Goal: Task Accomplishment & Management: Complete application form

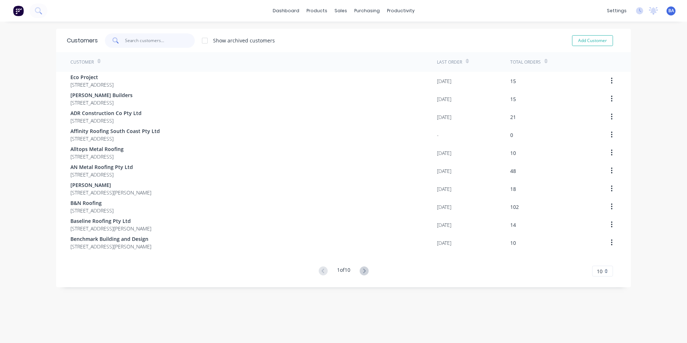
click at [163, 41] on input "text" at bounding box center [160, 40] width 70 height 14
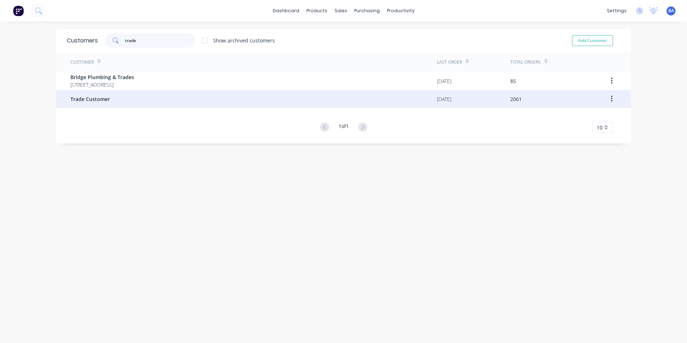
type input "trade"
click at [143, 96] on div "Trade Customer" at bounding box center [253, 99] width 366 height 18
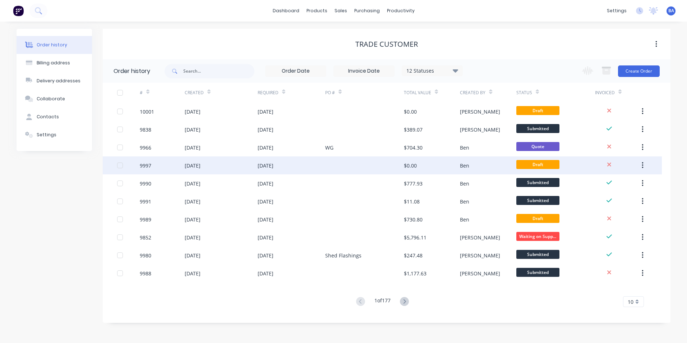
click at [338, 165] on div at bounding box center [364, 165] width 79 height 18
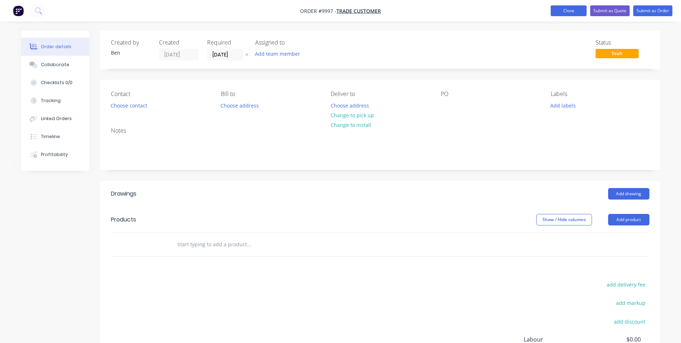
click at [577, 10] on button "Close" at bounding box center [569, 10] width 36 height 11
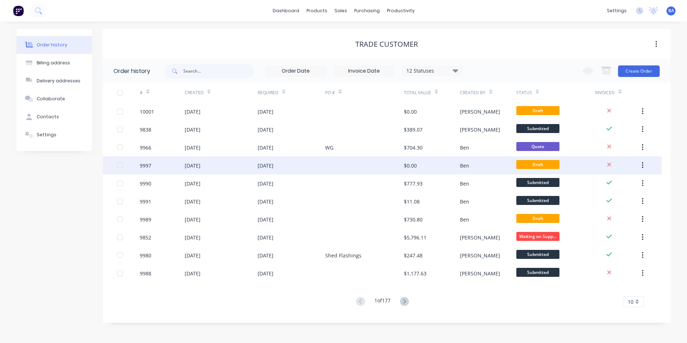
click at [642, 165] on icon "button" at bounding box center [643, 165] width 2 height 8
click at [596, 184] on div "Archive" at bounding box center [616, 184] width 55 height 10
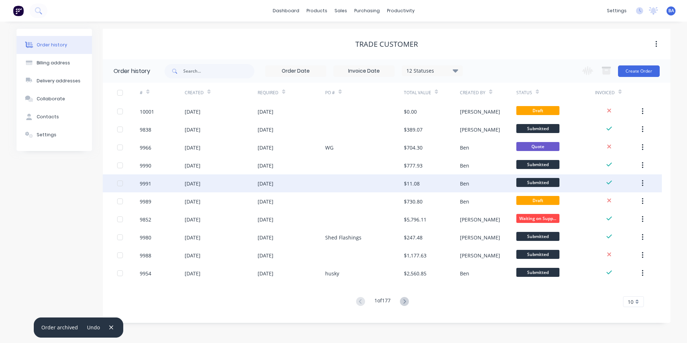
click at [350, 186] on div at bounding box center [364, 183] width 79 height 18
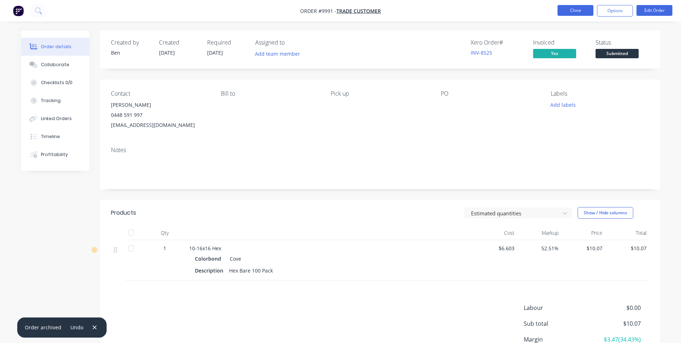
click at [585, 11] on button "Close" at bounding box center [576, 10] width 36 height 11
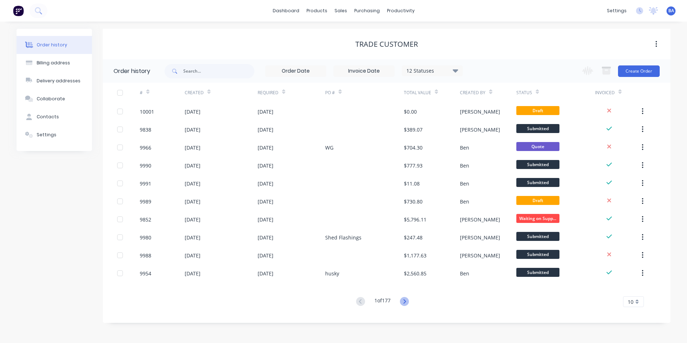
click at [404, 301] on icon at bounding box center [404, 301] width 9 height 9
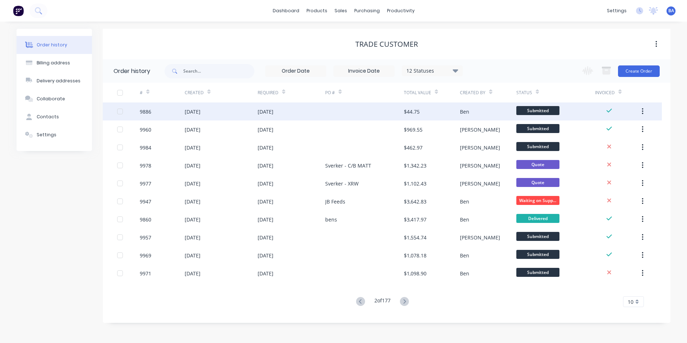
click at [377, 117] on div at bounding box center [364, 111] width 79 height 18
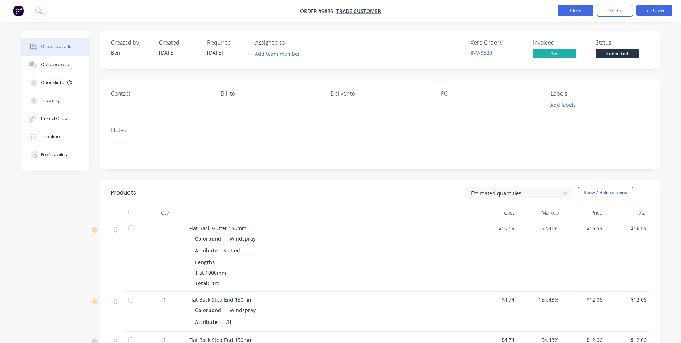
click at [574, 9] on button "Close" at bounding box center [576, 10] width 36 height 11
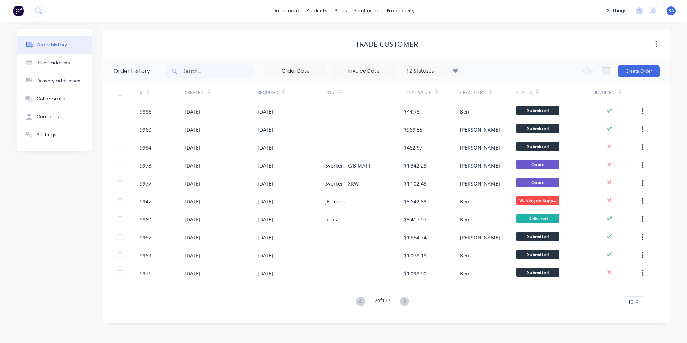
click at [406, 300] on icon at bounding box center [404, 301] width 3 height 4
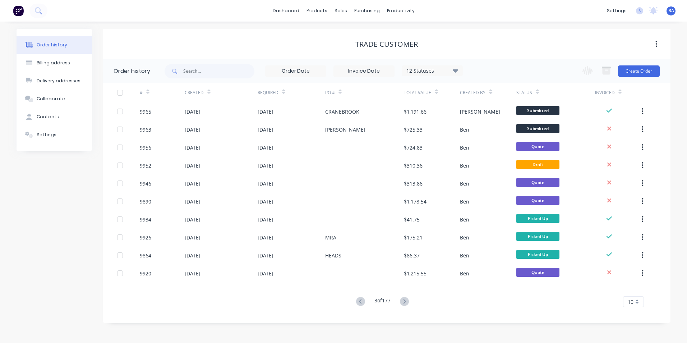
click at [404, 302] on icon at bounding box center [404, 301] width 9 height 9
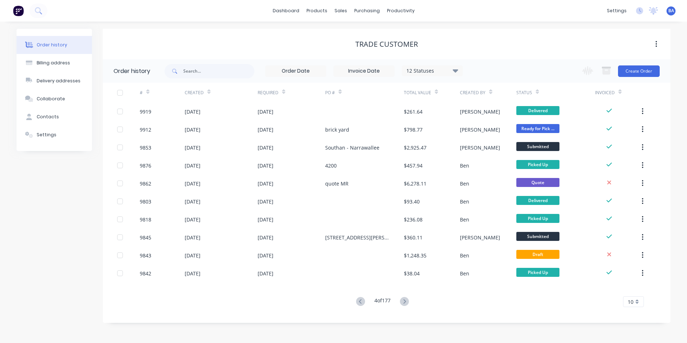
click at [404, 299] on icon at bounding box center [404, 301] width 9 height 9
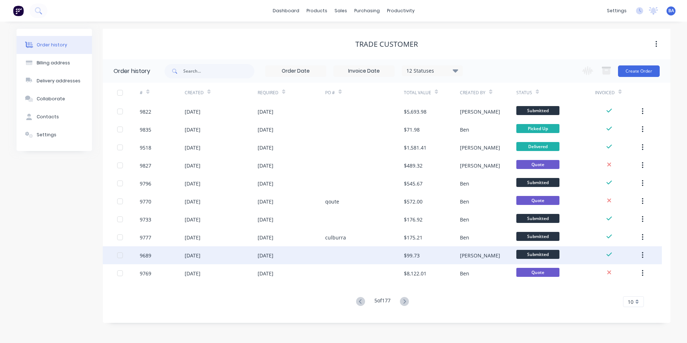
click at [400, 254] on div at bounding box center [364, 255] width 79 height 18
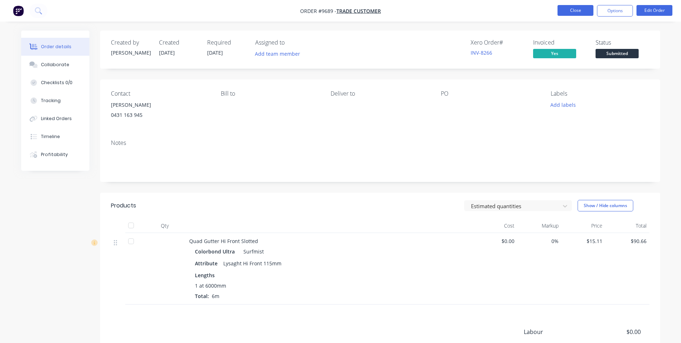
click at [566, 12] on button "Close" at bounding box center [576, 10] width 36 height 11
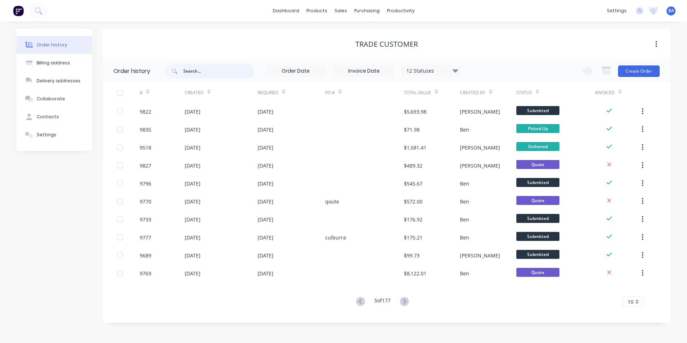
click at [203, 74] on input "text" at bounding box center [218, 71] width 71 height 14
type input "poulter"
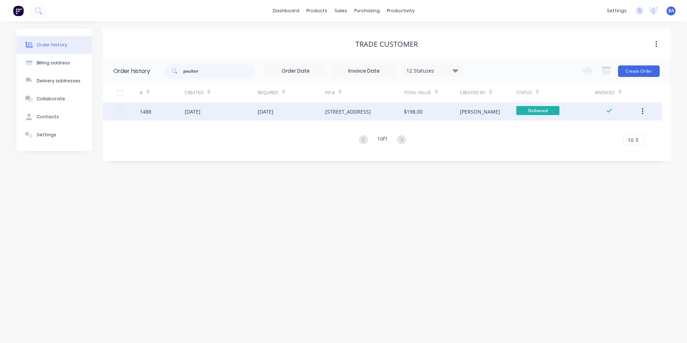
click at [320, 108] on div "[DATE]" at bounding box center [292, 111] width 68 height 18
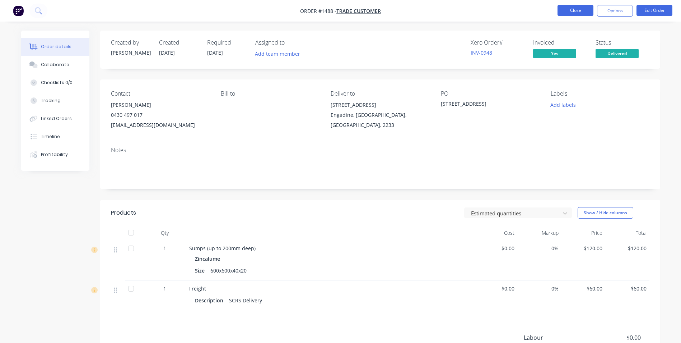
click at [575, 10] on button "Close" at bounding box center [576, 10] width 36 height 11
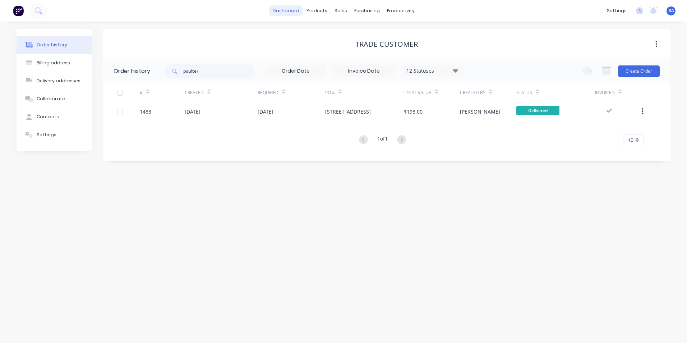
click at [287, 12] on link "dashboard" at bounding box center [286, 10] width 34 height 11
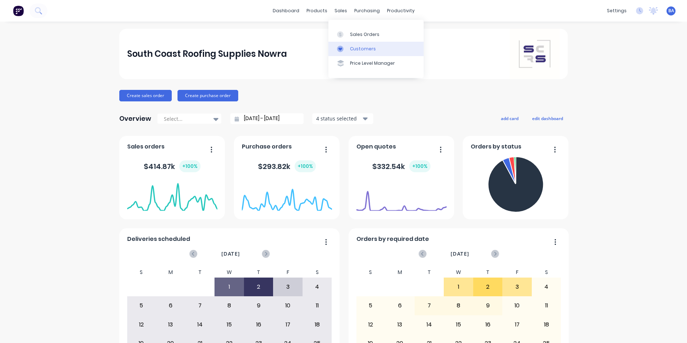
click at [346, 50] on div at bounding box center [342, 49] width 11 height 6
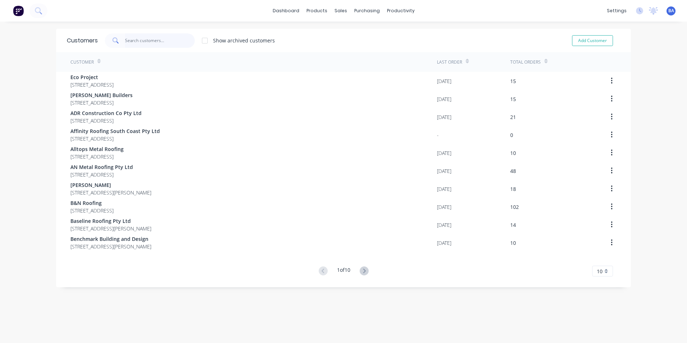
click at [172, 41] on input "text" at bounding box center [160, 40] width 70 height 14
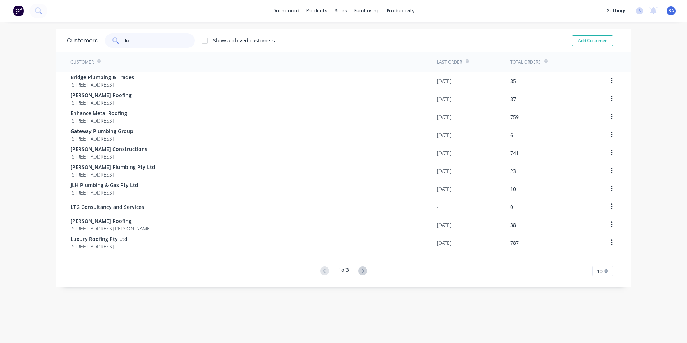
type input "l"
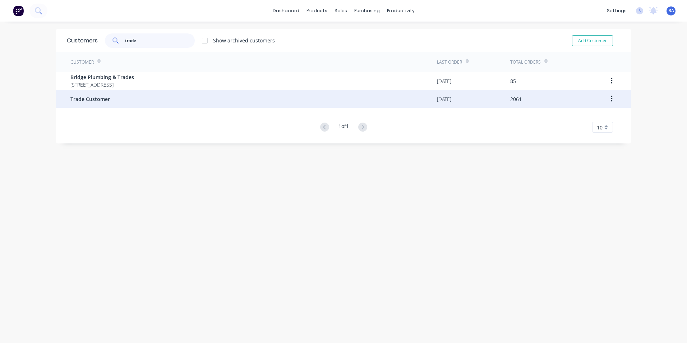
type input "trade"
click at [136, 94] on div "Trade Customer" at bounding box center [253, 99] width 366 height 18
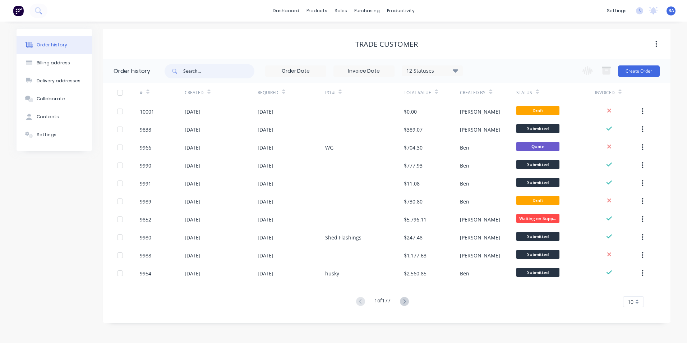
click at [233, 71] on input "text" at bounding box center [218, 71] width 71 height 14
type input "l"
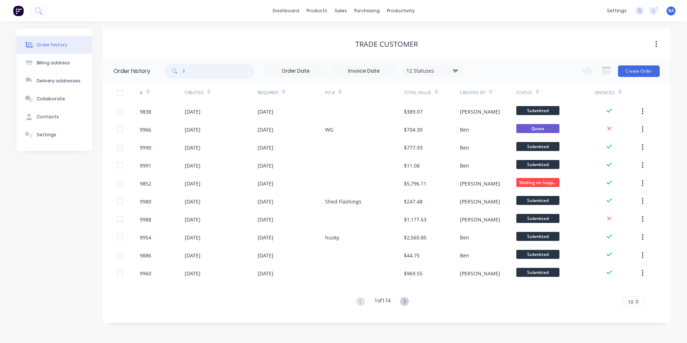
click at [194, 75] on input "l" at bounding box center [218, 71] width 71 height 14
type input "luke"
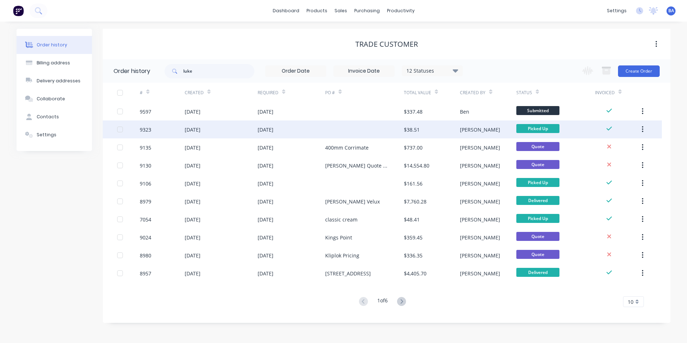
click at [342, 128] on div at bounding box center [364, 129] width 79 height 18
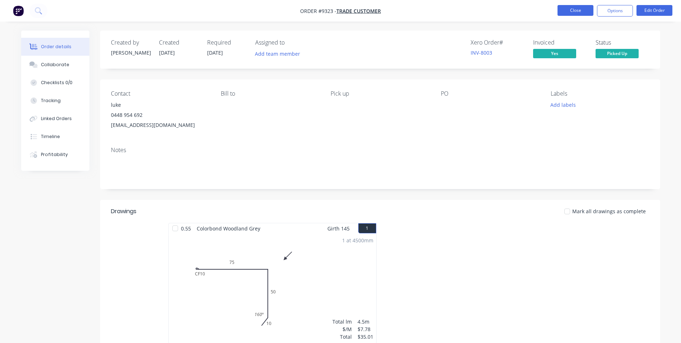
click at [566, 10] on button "Close" at bounding box center [576, 10] width 36 height 11
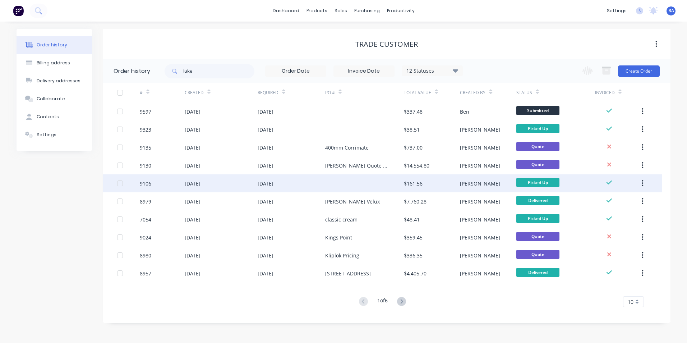
click at [360, 185] on div at bounding box center [364, 183] width 79 height 18
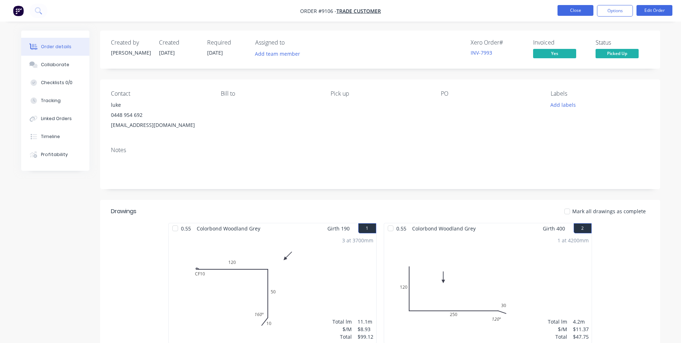
click at [564, 7] on button "Close" at bounding box center [576, 10] width 36 height 11
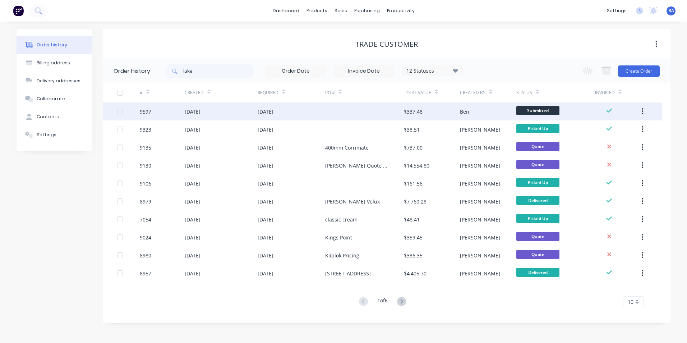
click at [429, 114] on div "$337.48" at bounding box center [432, 111] width 56 height 18
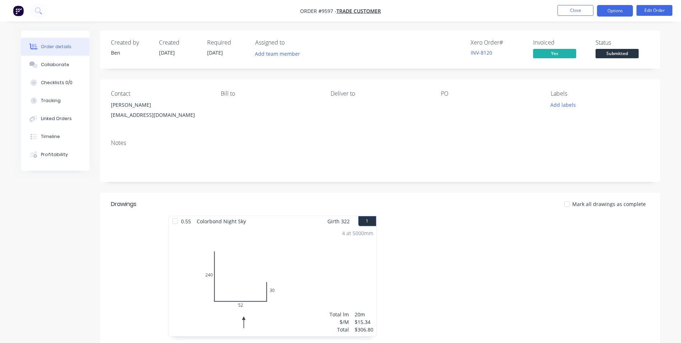
click at [616, 11] on button "Options" at bounding box center [615, 10] width 36 height 11
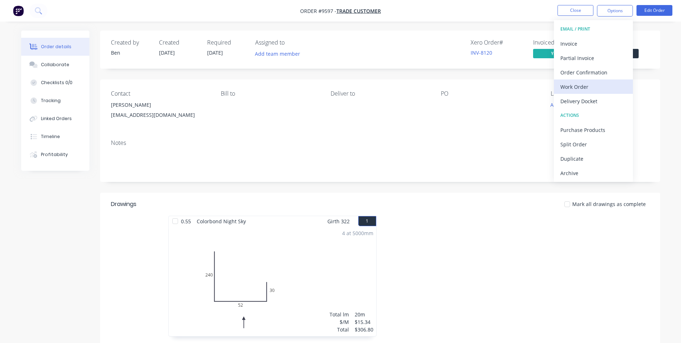
click at [578, 88] on div "Work Order" at bounding box center [594, 87] width 66 height 10
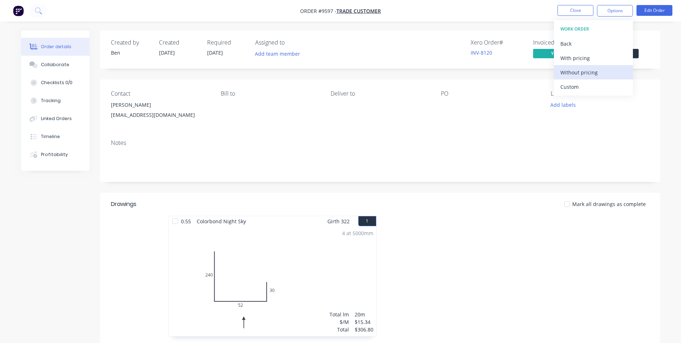
click at [580, 74] on div "Without pricing" at bounding box center [594, 72] width 66 height 10
click at [563, 9] on button "Close" at bounding box center [576, 10] width 36 height 11
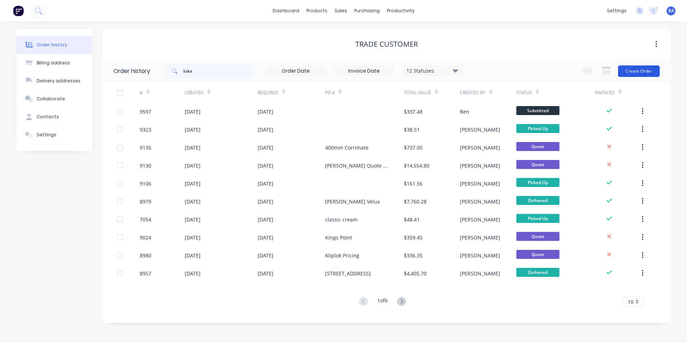
click at [628, 69] on button "Create Order" at bounding box center [639, 70] width 42 height 11
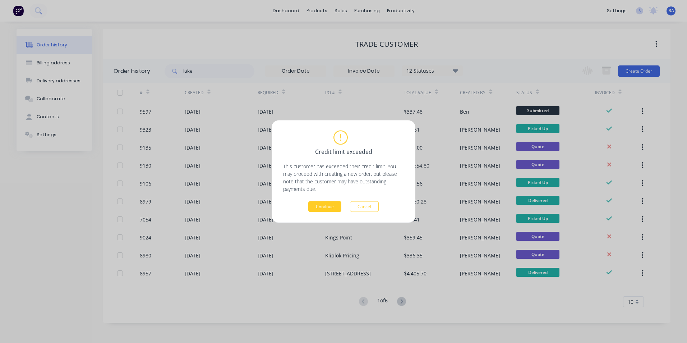
click at [322, 206] on button "Continue" at bounding box center [324, 206] width 33 height 11
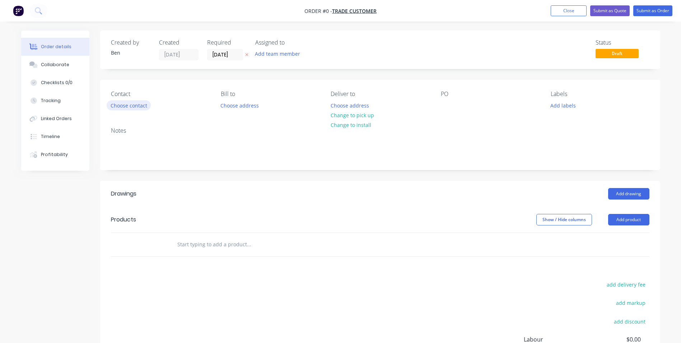
click at [139, 104] on button "Choose contact" at bounding box center [129, 105] width 44 height 10
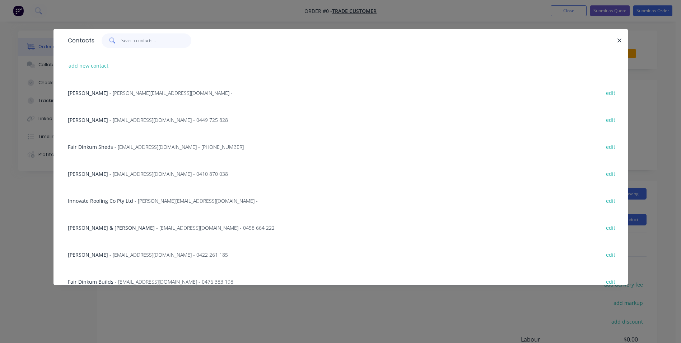
click at [135, 40] on input "text" at bounding box center [156, 40] width 70 height 14
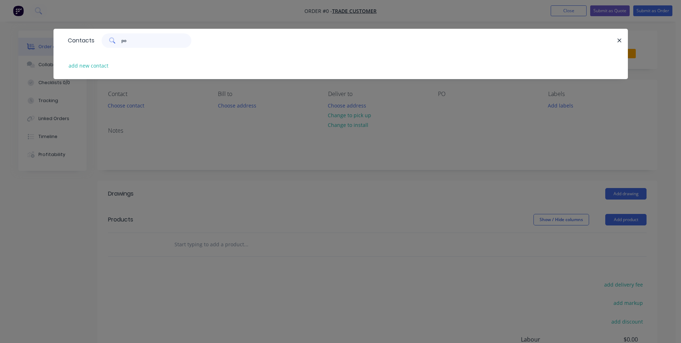
type input "p"
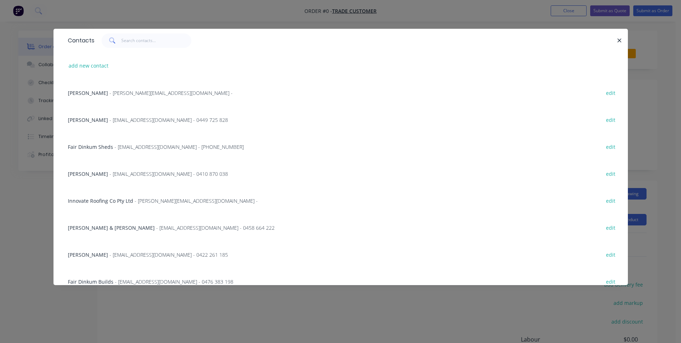
click at [245, 22] on div "Contacts add new contact [PERSON_NAME] - [PERSON_NAME][EMAIL_ADDRESS][DOMAIN_NA…" at bounding box center [340, 171] width 681 height 343
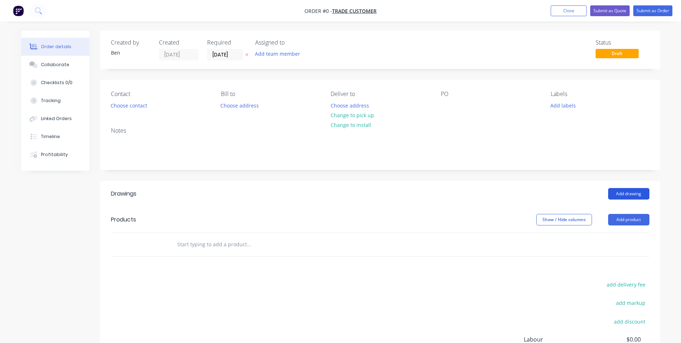
click at [617, 193] on button "Add drawing" at bounding box center [628, 193] width 41 height 11
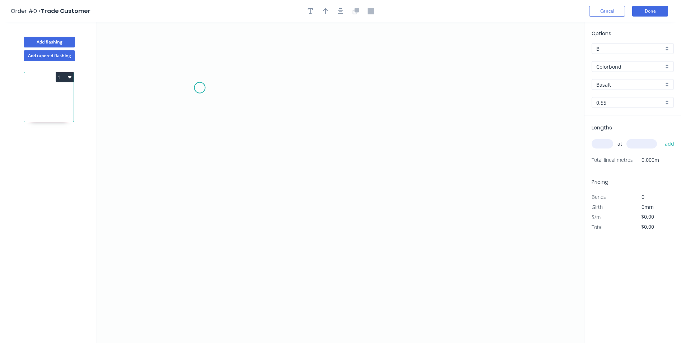
click at [200, 87] on icon "0" at bounding box center [340, 182] width 487 height 320
click at [193, 218] on icon "0" at bounding box center [340, 182] width 487 height 320
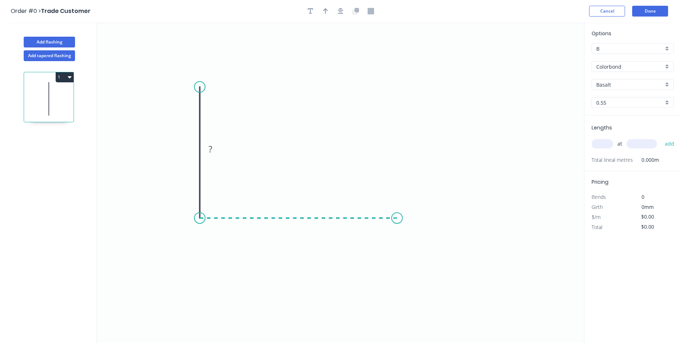
click at [397, 218] on icon "0 ?" at bounding box center [340, 182] width 487 height 320
click at [415, 229] on icon "0 ? ?" at bounding box center [340, 182] width 487 height 320
click at [189, 146] on tspan "?" at bounding box center [189, 149] width 4 height 12
click at [296, 77] on icon "0 300 150 ? 160 º" at bounding box center [340, 182] width 487 height 320
drag, startPoint x: 416, startPoint y: 211, endPoint x: 419, endPoint y: 205, distance: 6.3
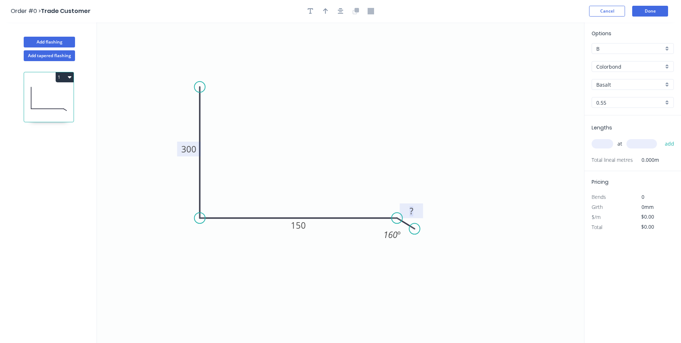
click at [417, 210] on rect at bounding box center [411, 211] width 14 height 10
click at [322, 10] on button "button" at bounding box center [325, 11] width 11 height 11
type input "$18.46"
click at [549, 56] on icon at bounding box center [548, 49] width 6 height 23
drag, startPoint x: 549, startPoint y: 56, endPoint x: 290, endPoint y: 147, distance: 274.6
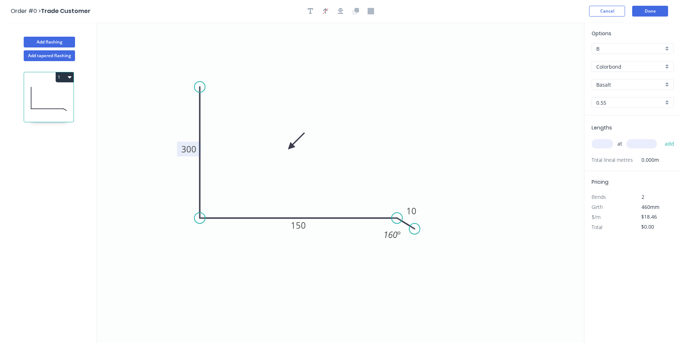
click at [290, 147] on icon at bounding box center [296, 140] width 21 height 21
click at [637, 86] on input "Basalt" at bounding box center [630, 85] width 67 height 8
click at [621, 122] on div "Southerly" at bounding box center [633, 121] width 82 height 13
type input "Southerly"
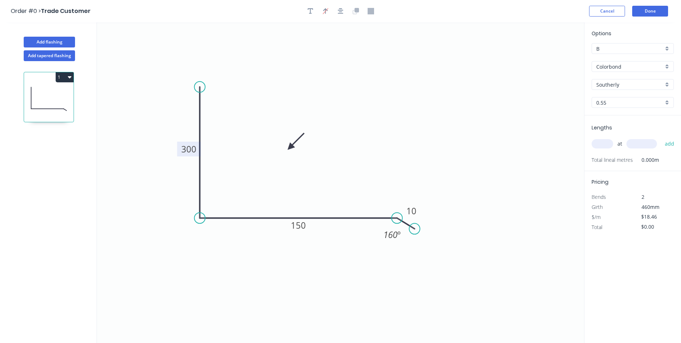
click at [599, 142] on input "text" at bounding box center [603, 143] width 22 height 9
type input "1"
type input "4500"
click at [662, 138] on button "add" at bounding box center [670, 144] width 17 height 12
type input "$83.07"
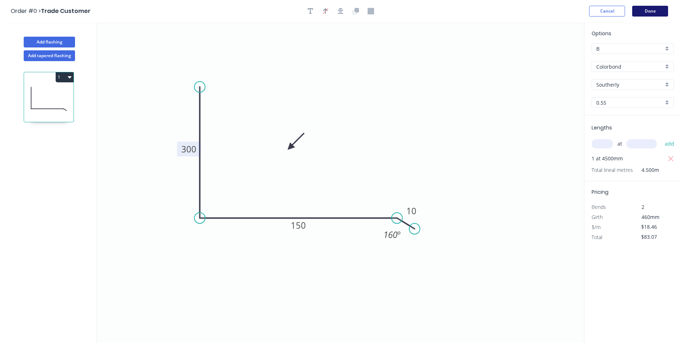
click at [640, 11] on button "Done" at bounding box center [651, 11] width 36 height 11
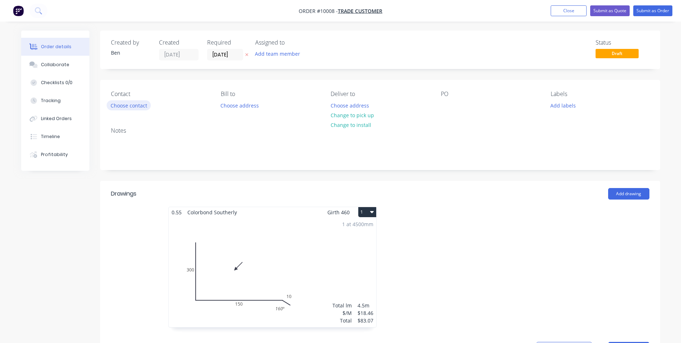
click at [130, 104] on button "Choose contact" at bounding box center [129, 105] width 44 height 10
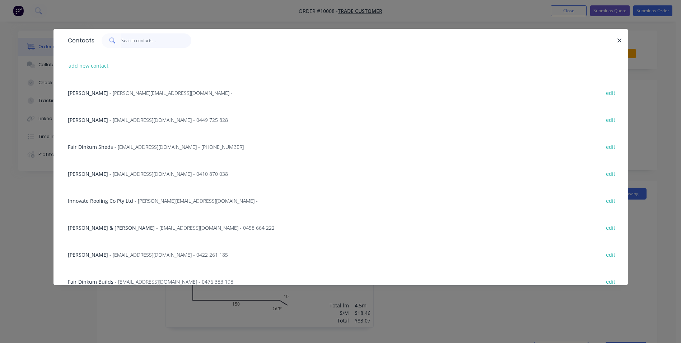
click at [131, 40] on input "text" at bounding box center [156, 40] width 70 height 14
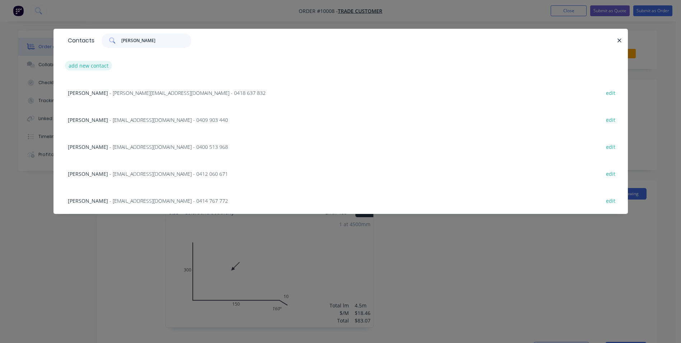
type input "[PERSON_NAME]"
click at [98, 64] on button "add new contact" at bounding box center [88, 66] width 47 height 10
select select "AU"
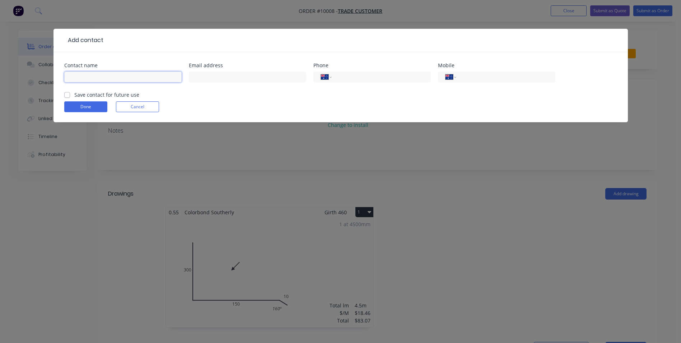
click at [99, 75] on input "text" at bounding box center [122, 76] width 117 height 11
type input "Poulter"
click at [252, 76] on input "text" at bounding box center [247, 76] width 117 height 11
type input "[EMAIL_ADDRESS][DOMAIN_NAME]"
click at [78, 103] on button "Done" at bounding box center [85, 106] width 43 height 11
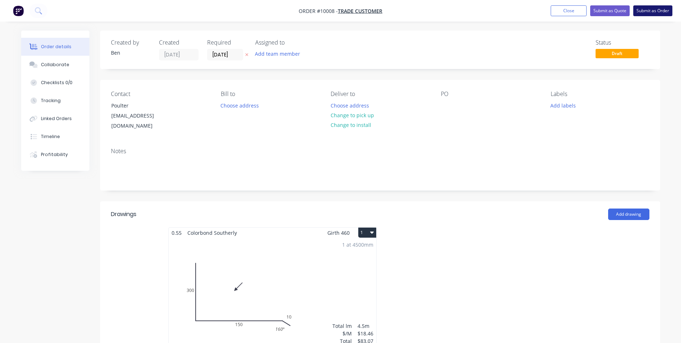
click at [642, 10] on button "Submit as Order" at bounding box center [653, 10] width 39 height 11
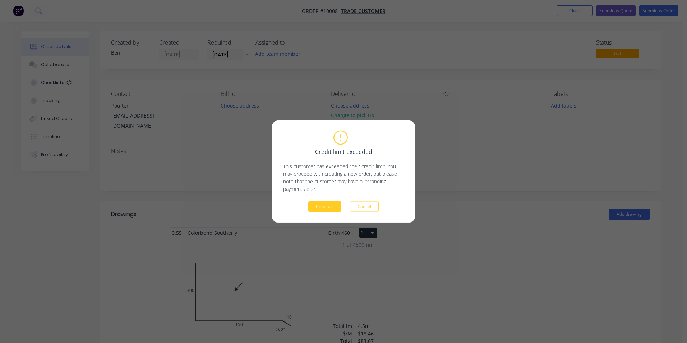
click at [315, 205] on button "Continue" at bounding box center [324, 206] width 33 height 11
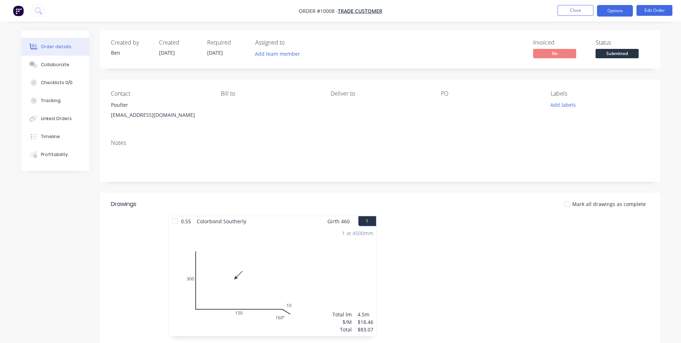
click at [623, 8] on button "Options" at bounding box center [615, 10] width 36 height 11
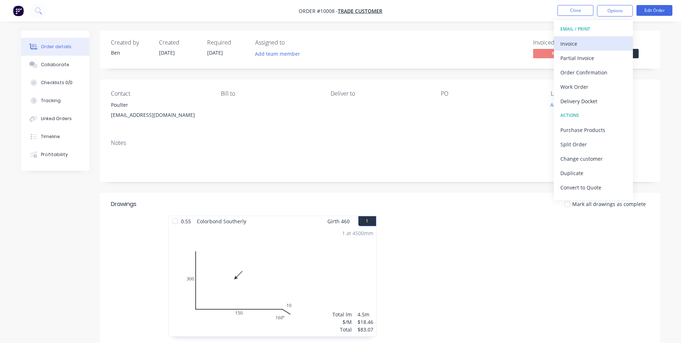
click at [579, 42] on div "Invoice" at bounding box center [594, 43] width 66 height 10
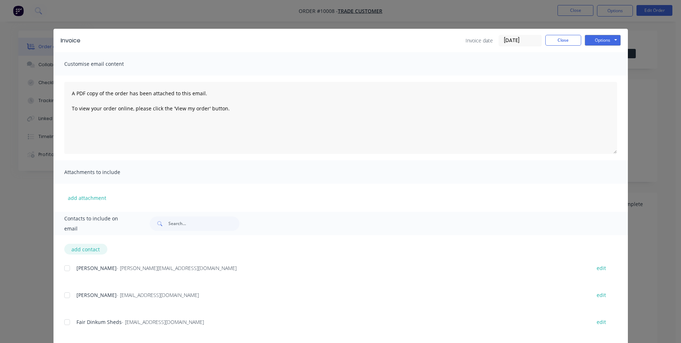
click at [83, 248] on button "add contact" at bounding box center [85, 249] width 43 height 11
select select "AU"
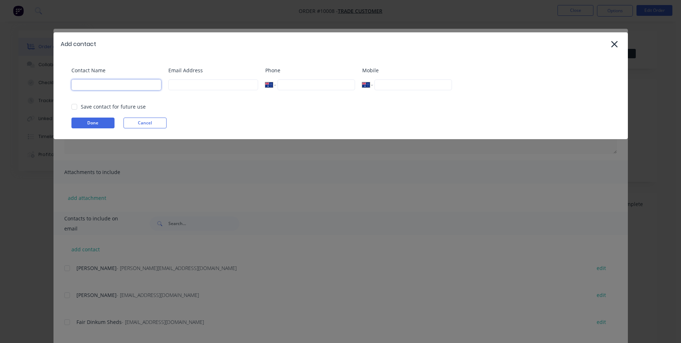
click at [96, 85] on input at bounding box center [116, 84] width 90 height 11
type input "Poulter"
type input "fre"
type input "[EMAIL_ADDRESS][DOMAIN_NAME]"
click at [75, 106] on div at bounding box center [74, 107] width 14 height 14
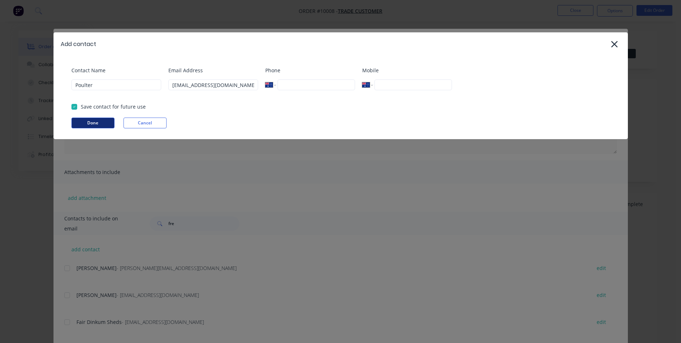
select select "AU"
click at [91, 120] on button "Done" at bounding box center [92, 122] width 43 height 11
click at [153, 166] on div "Add contact Contact Name Contact name is required. Email Address Phone Internat…" at bounding box center [340, 171] width 681 height 343
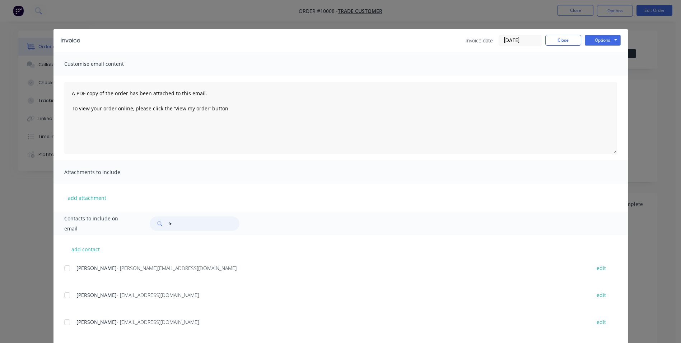
type input "f"
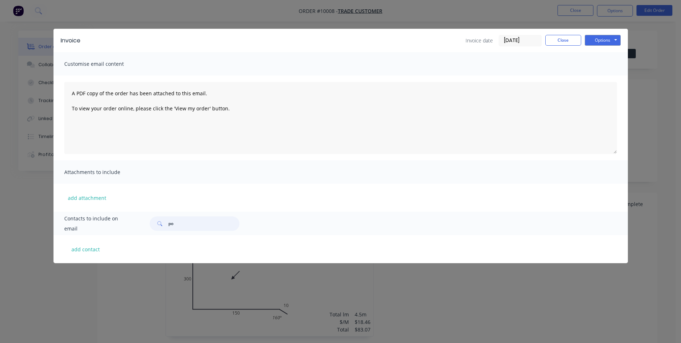
type input "p"
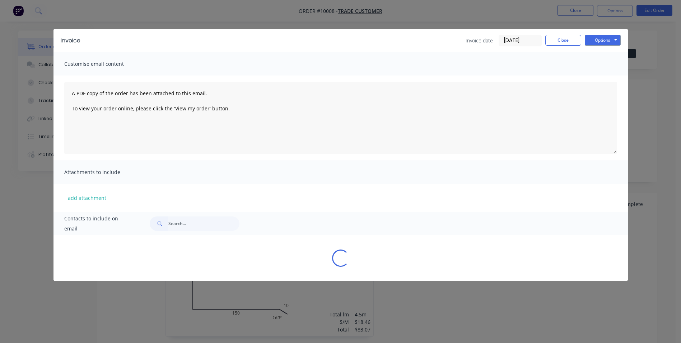
select select "AU"
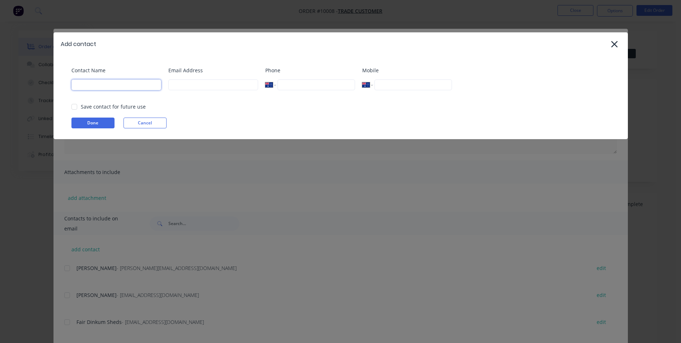
click at [103, 84] on input at bounding box center [116, 84] width 90 height 11
type input "Poulter"
type input "fre"
type input "[EMAIL_ADDRESS][DOMAIN_NAME]"
click at [73, 104] on div at bounding box center [74, 107] width 14 height 14
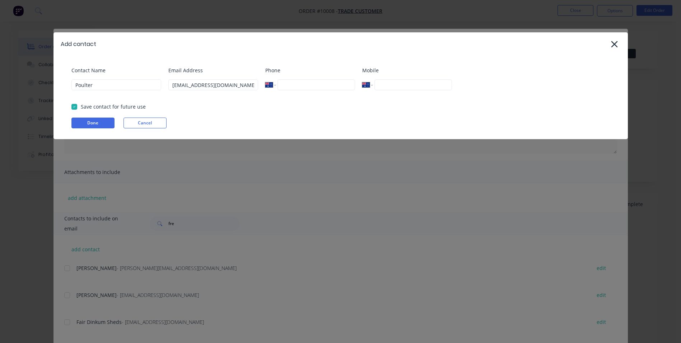
select select "AU"
click at [108, 83] on input at bounding box center [116, 84] width 90 height 11
type input "Poulter"
type input "[EMAIL_ADDRESS][DOMAIN_NAME]"
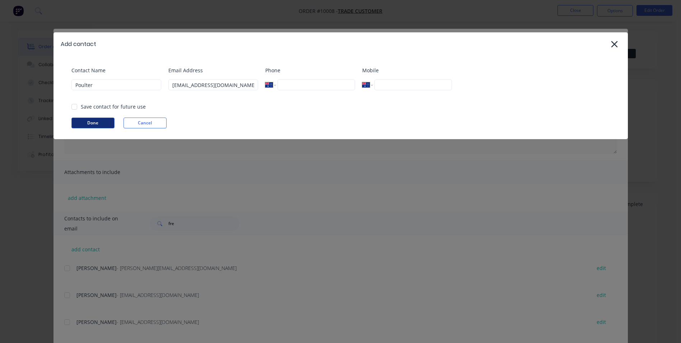
drag, startPoint x: 81, startPoint y: 123, endPoint x: 80, endPoint y: 120, distance: 3.8
click at [81, 122] on button "Done" at bounding box center [92, 122] width 43 height 11
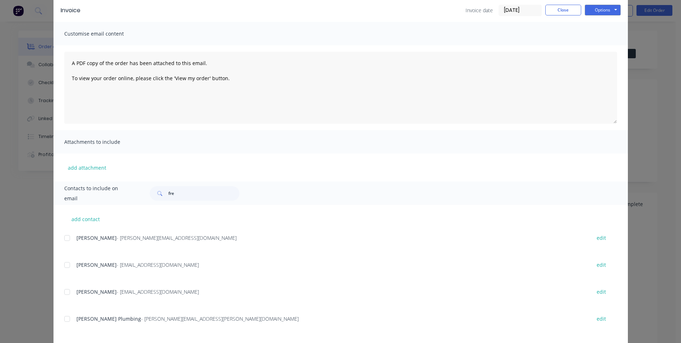
scroll to position [65, 0]
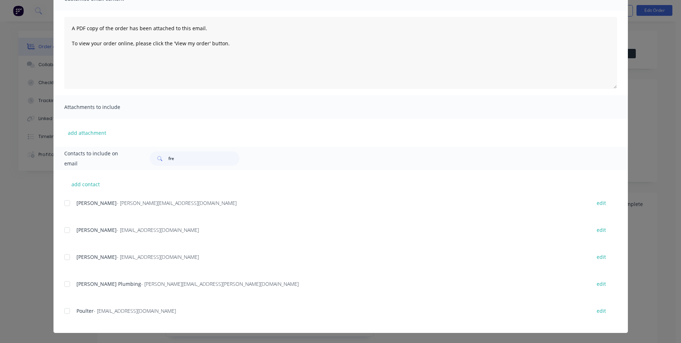
click at [65, 310] on div at bounding box center [67, 311] width 14 height 14
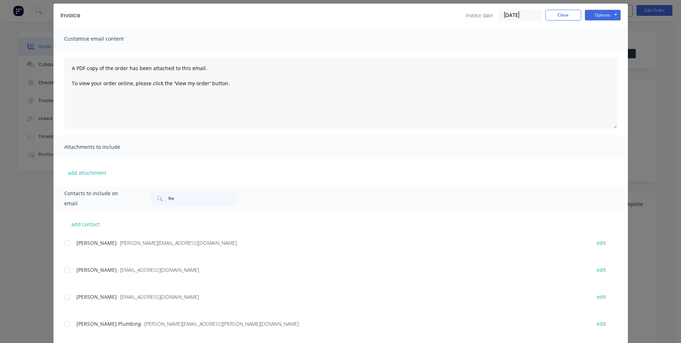
scroll to position [0, 0]
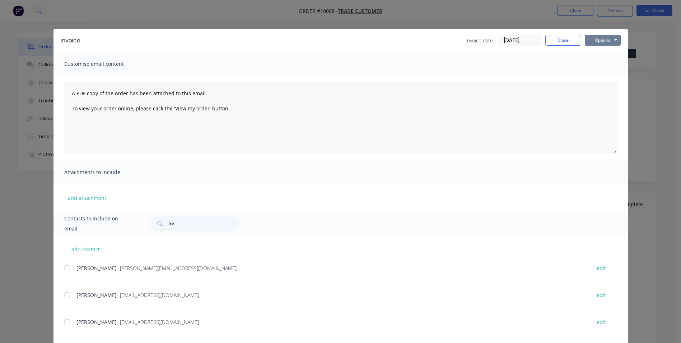
click at [611, 36] on button "Options" at bounding box center [603, 40] width 36 height 11
click at [602, 73] on button "Email" at bounding box center [608, 77] width 46 height 12
click at [563, 38] on button "Close" at bounding box center [564, 40] width 36 height 11
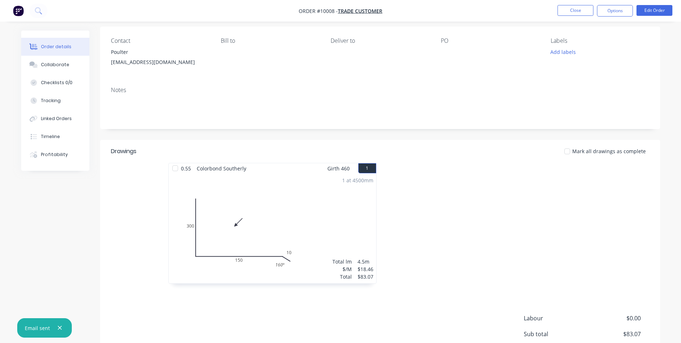
scroll to position [129, 0]
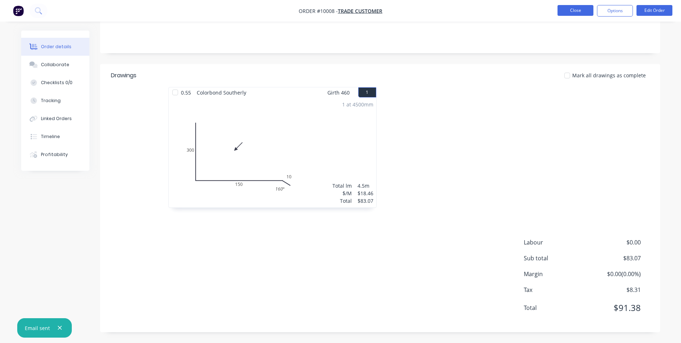
click at [564, 12] on button "Close" at bounding box center [576, 10] width 36 height 11
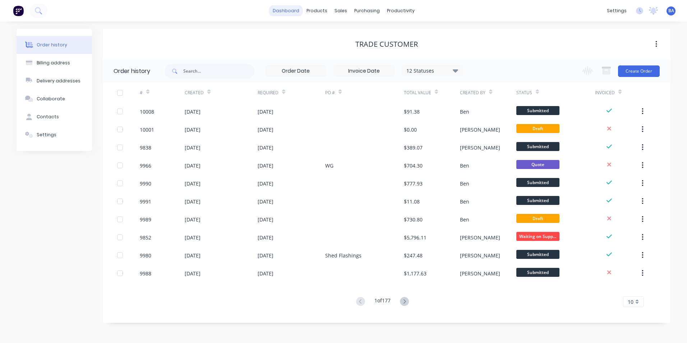
click at [297, 12] on link "dashboard" at bounding box center [286, 10] width 34 height 11
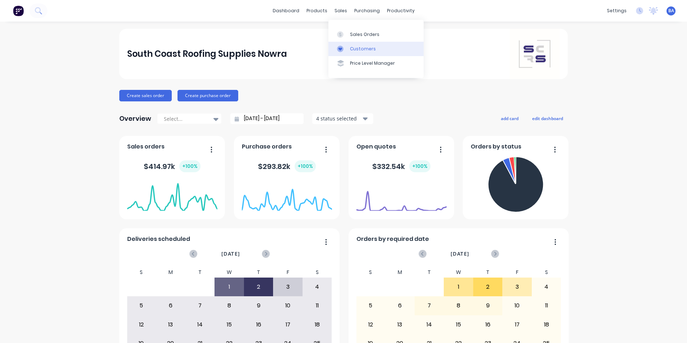
click at [348, 46] on link "Customers" at bounding box center [375, 49] width 95 height 14
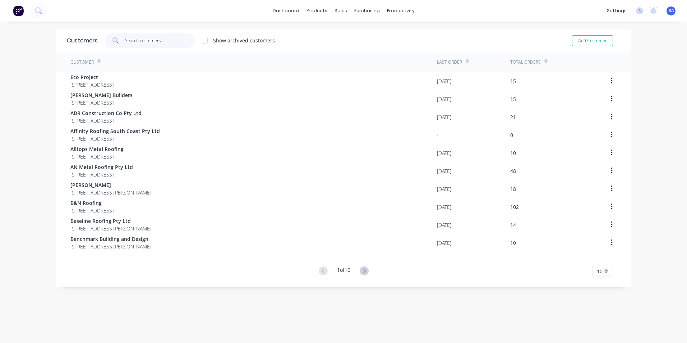
click at [172, 42] on input "text" at bounding box center [160, 40] width 70 height 14
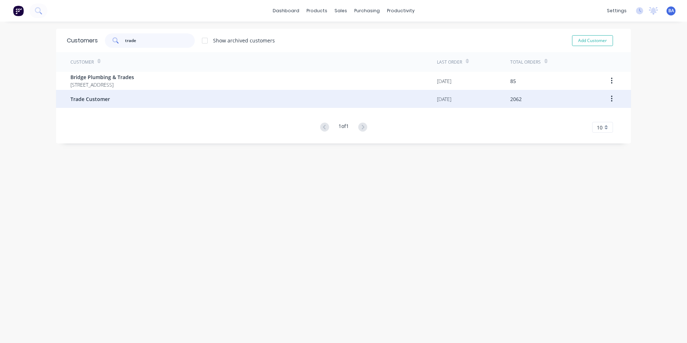
type input "trade"
click at [124, 97] on div "Trade Customer" at bounding box center [253, 99] width 366 height 18
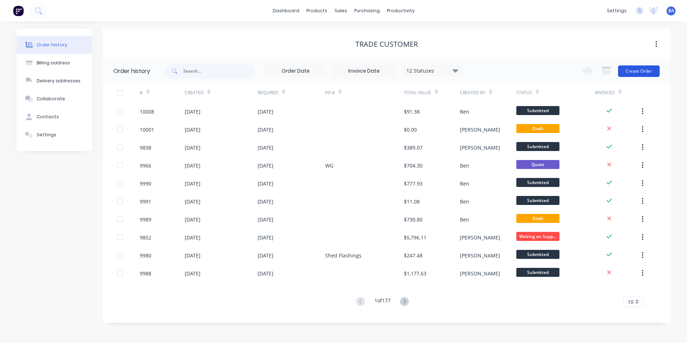
click at [624, 67] on button "Create Order" at bounding box center [639, 70] width 42 height 11
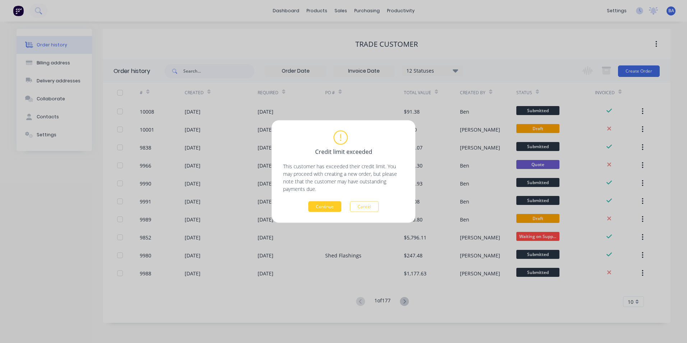
click at [327, 205] on button "Continue" at bounding box center [324, 206] width 33 height 11
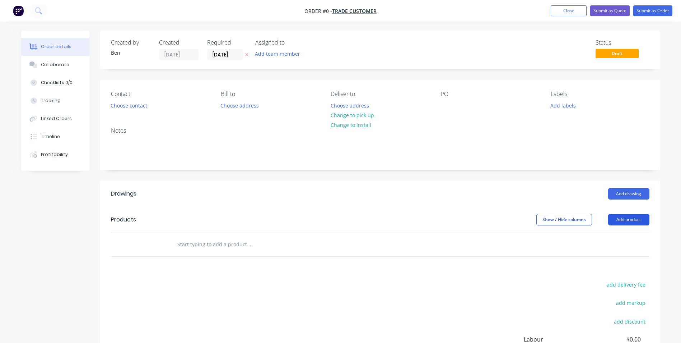
click at [625, 219] on button "Add product" at bounding box center [628, 219] width 41 height 11
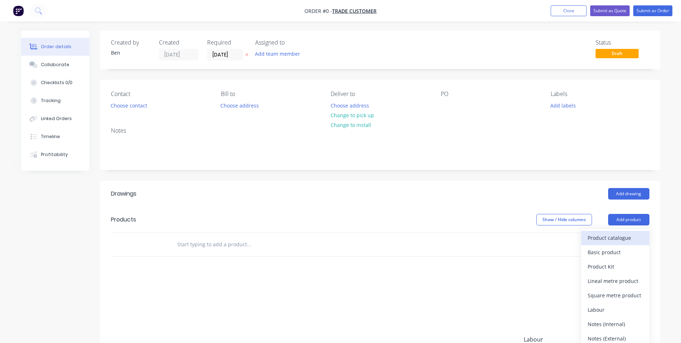
click at [618, 235] on div "Product catalogue" at bounding box center [615, 237] width 55 height 10
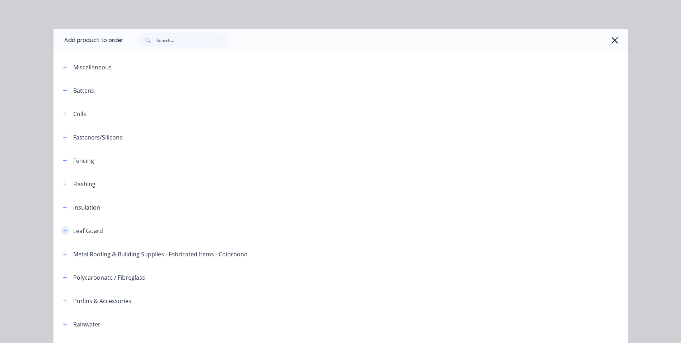
click at [63, 229] on icon "button" at bounding box center [65, 230] width 4 height 4
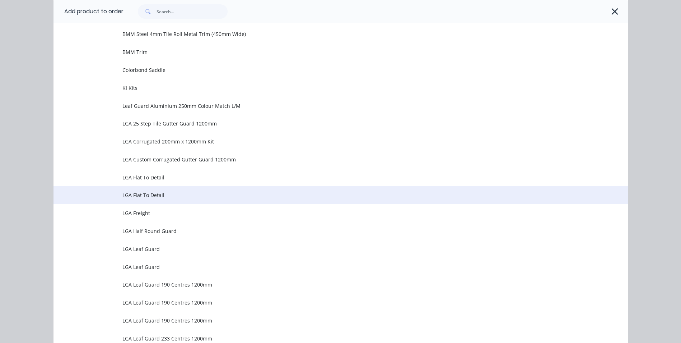
scroll to position [647, 0]
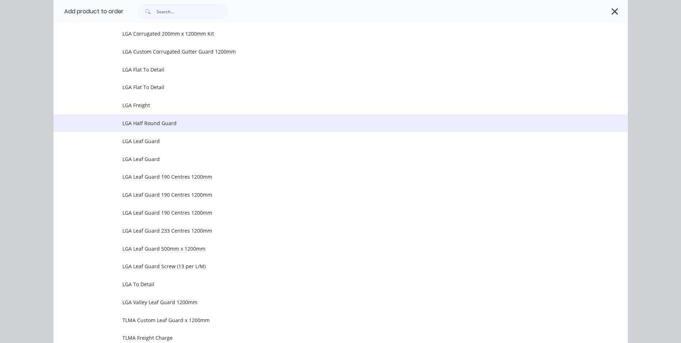
click at [191, 121] on span "LGA Half Round Guard" at bounding box center [324, 123] width 404 height 8
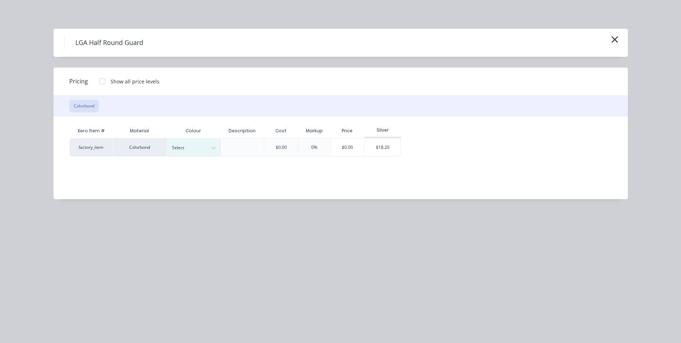
scroll to position [36, 0]
click at [614, 38] on icon "button" at bounding box center [615, 39] width 6 height 6
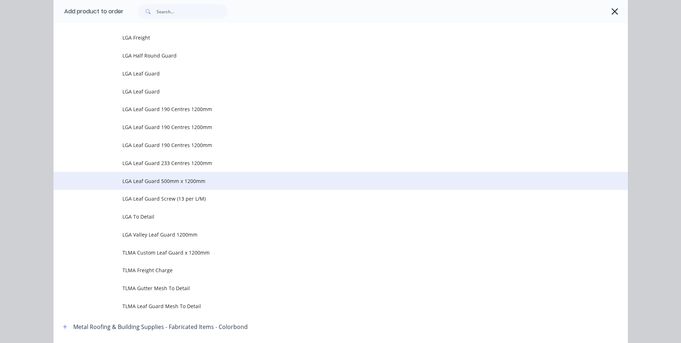
scroll to position [686, 0]
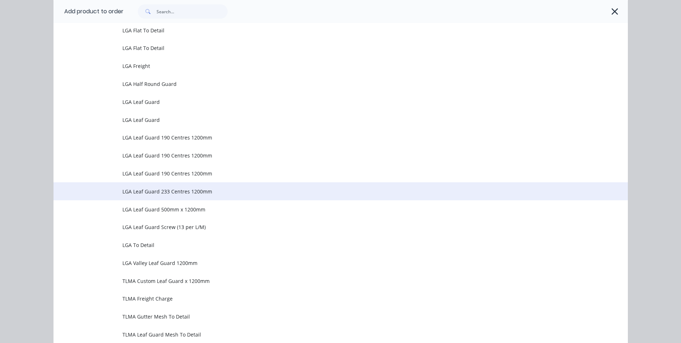
click at [191, 189] on span "LGA Leaf Guard 233 Centres 1200mm" at bounding box center [324, 192] width 404 height 8
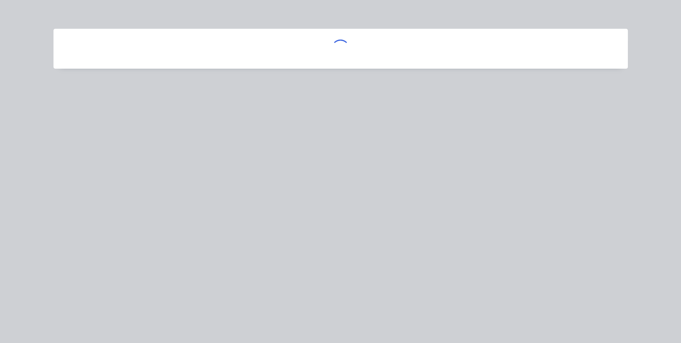
scroll to position [0, 0]
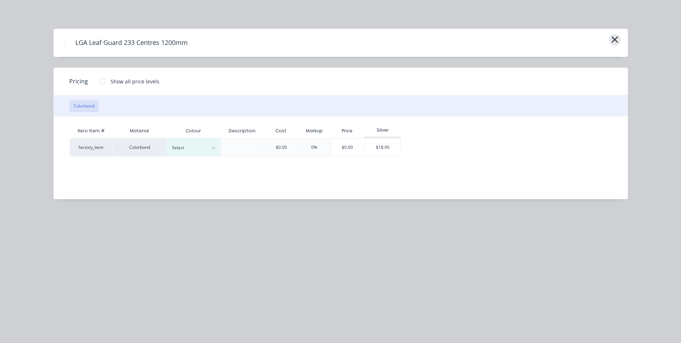
click at [614, 41] on icon "button" at bounding box center [615, 39] width 6 height 6
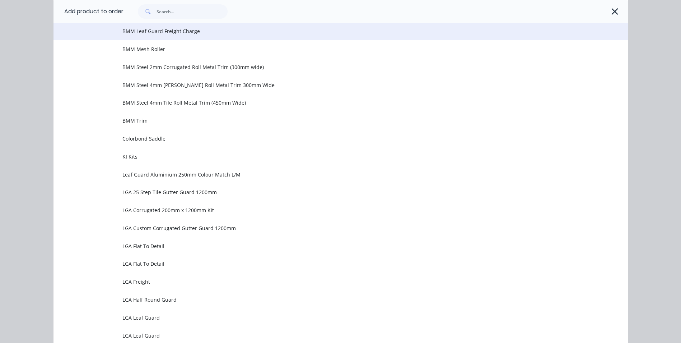
scroll to position [722, 0]
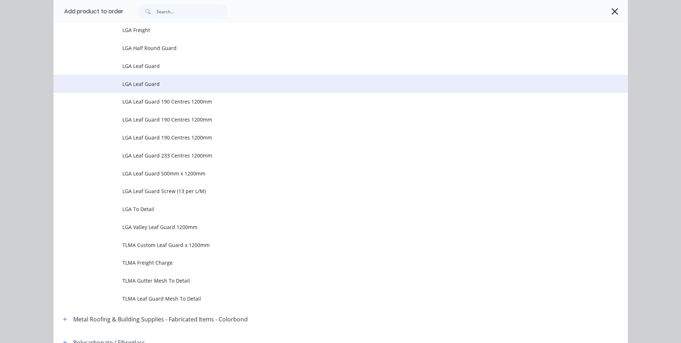
click at [191, 86] on span "LGA Leaf Guard" at bounding box center [324, 84] width 404 height 8
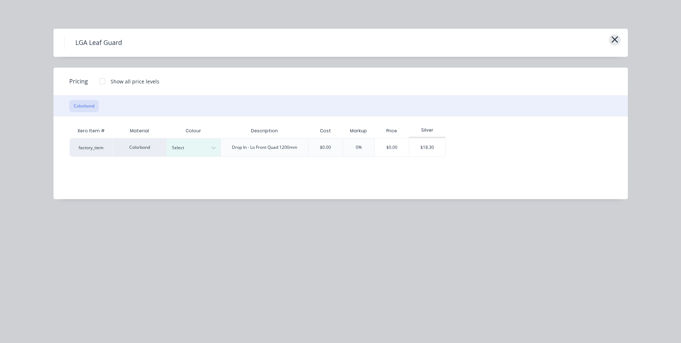
click at [617, 40] on icon "button" at bounding box center [615, 39] width 8 height 10
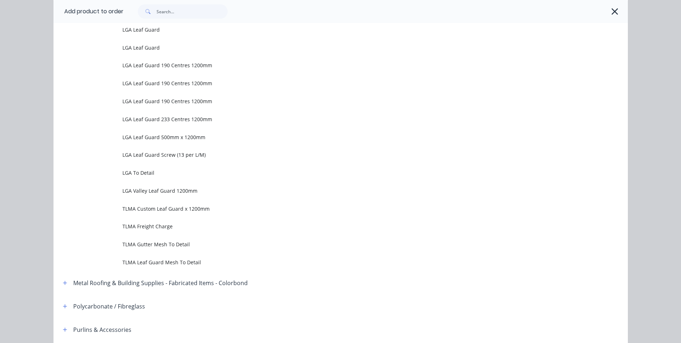
scroll to position [758, 0]
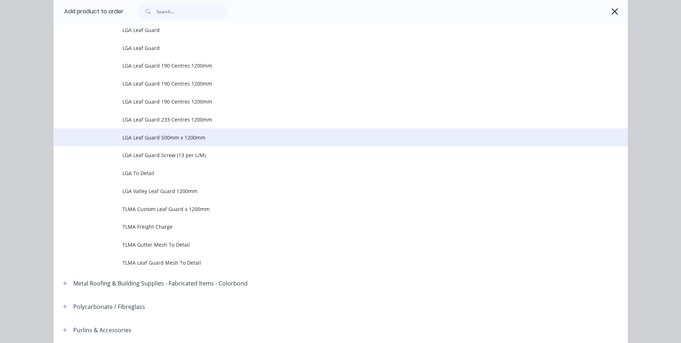
click at [202, 133] on td "LGA Leaf Guard 500mm x 1200mm" at bounding box center [375, 137] width 506 height 18
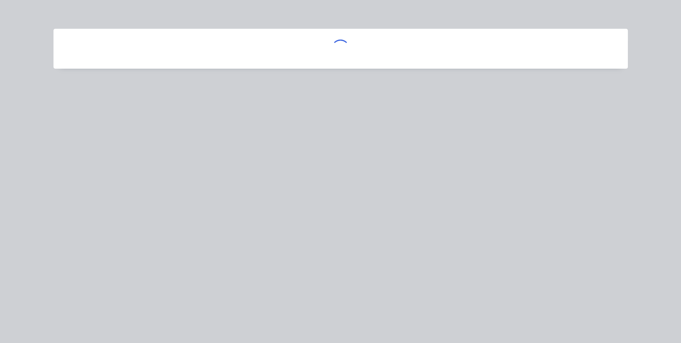
scroll to position [0, 0]
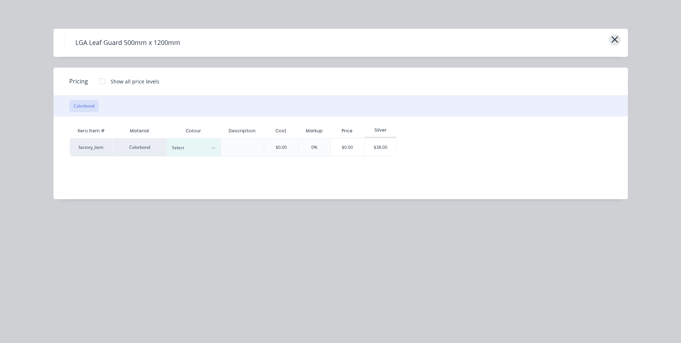
click at [613, 38] on icon "button" at bounding box center [615, 39] width 8 height 10
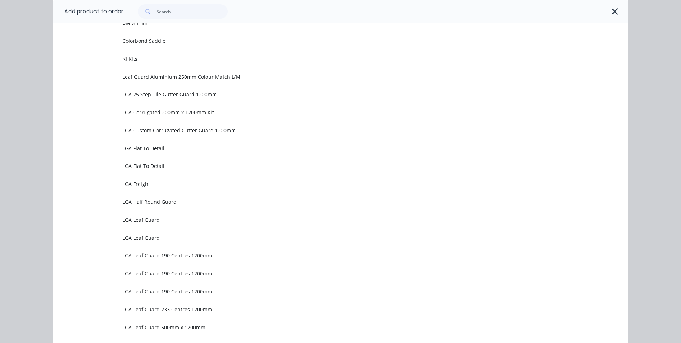
scroll to position [575, 0]
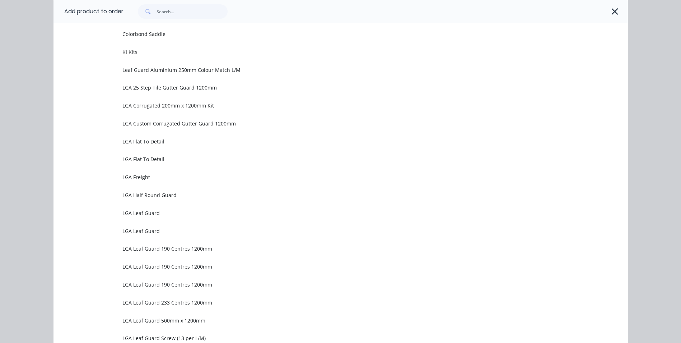
click at [239, 120] on span "LGA Custom Corrugated Gutter Guard 1200mm" at bounding box center [324, 124] width 404 height 8
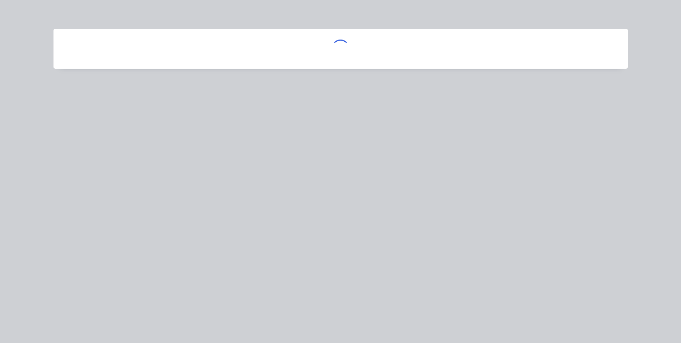
scroll to position [0, 0]
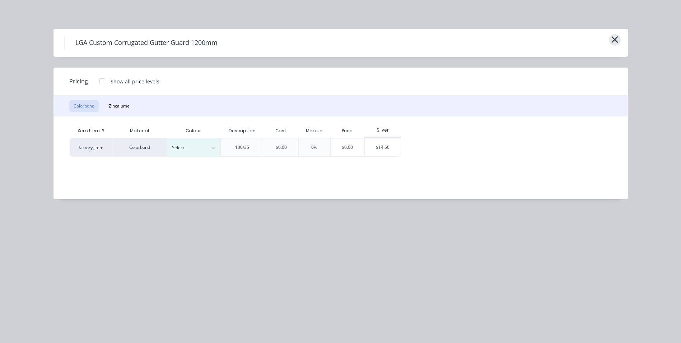
click at [616, 41] on icon "button" at bounding box center [615, 39] width 6 height 6
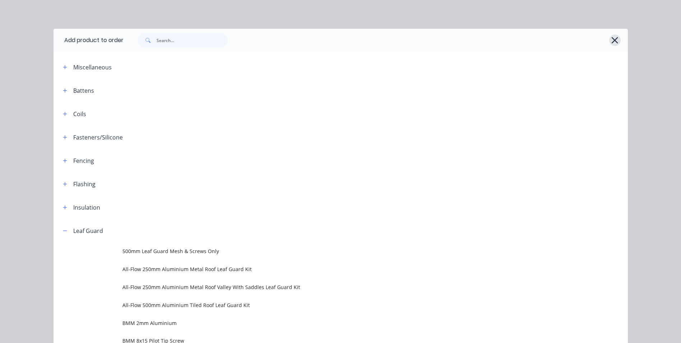
click at [612, 39] on icon "button" at bounding box center [615, 40] width 6 height 6
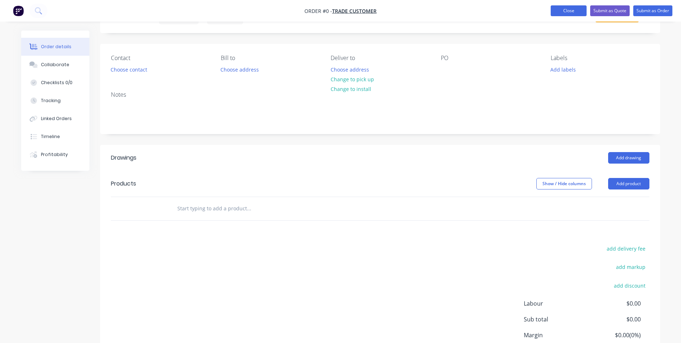
click at [571, 11] on button "Close" at bounding box center [569, 10] width 36 height 11
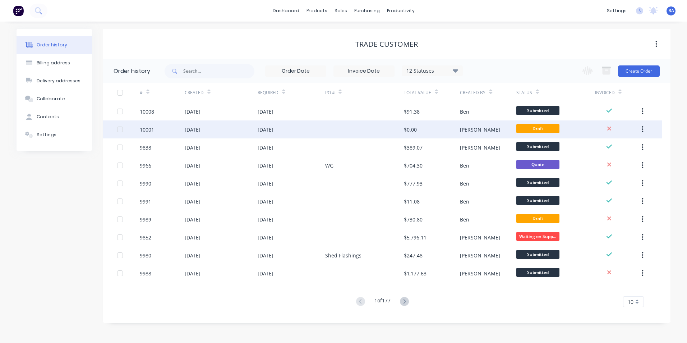
click at [642, 128] on icon "button" at bounding box center [643, 129] width 2 height 8
click at [609, 150] on div "Archive" at bounding box center [616, 148] width 55 height 10
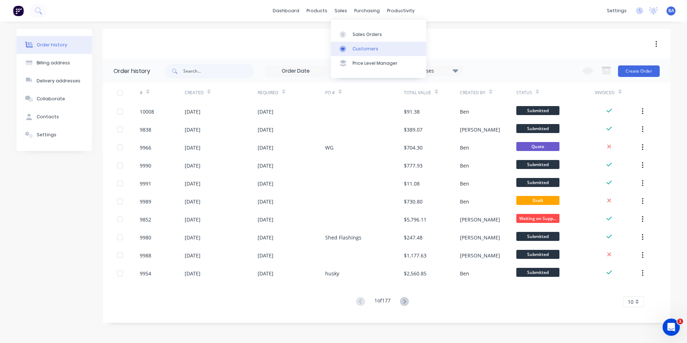
click at [350, 50] on link "Customers" at bounding box center [378, 49] width 95 height 14
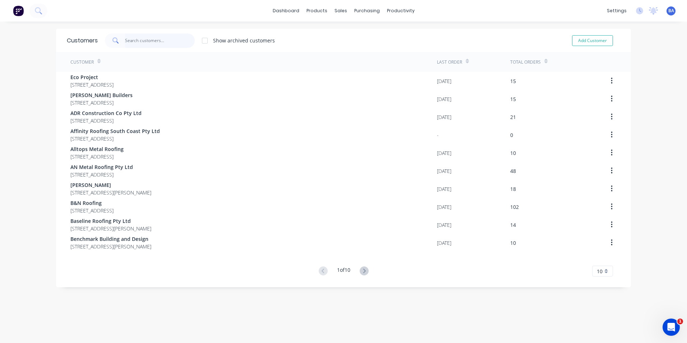
click at [178, 39] on input "text" at bounding box center [160, 40] width 70 height 14
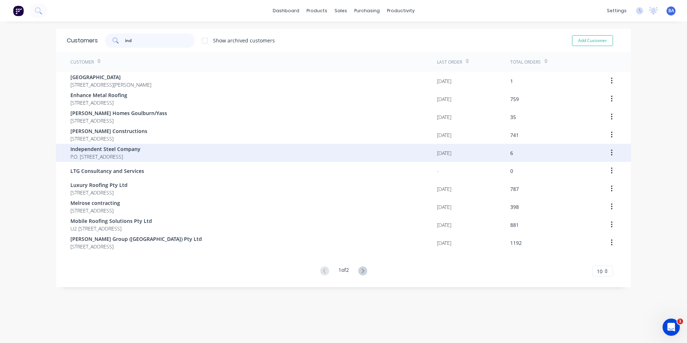
type input "ind"
click at [128, 152] on span "Independent Steel Company" at bounding box center [105, 149] width 70 height 8
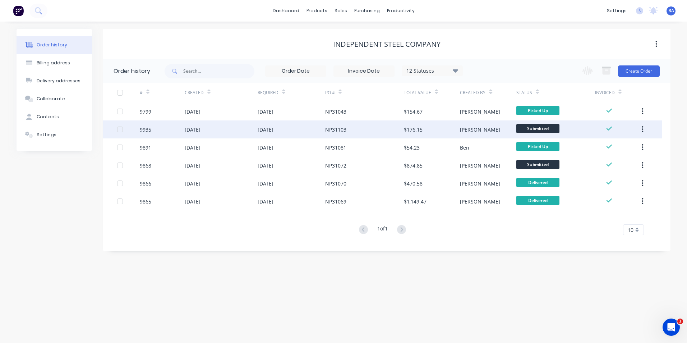
click at [304, 128] on div "[DATE]" at bounding box center [292, 129] width 68 height 18
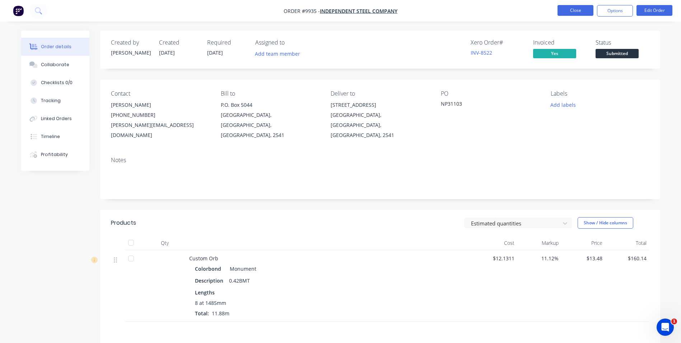
click at [575, 12] on button "Close" at bounding box center [576, 10] width 36 height 11
